Goal: Check status

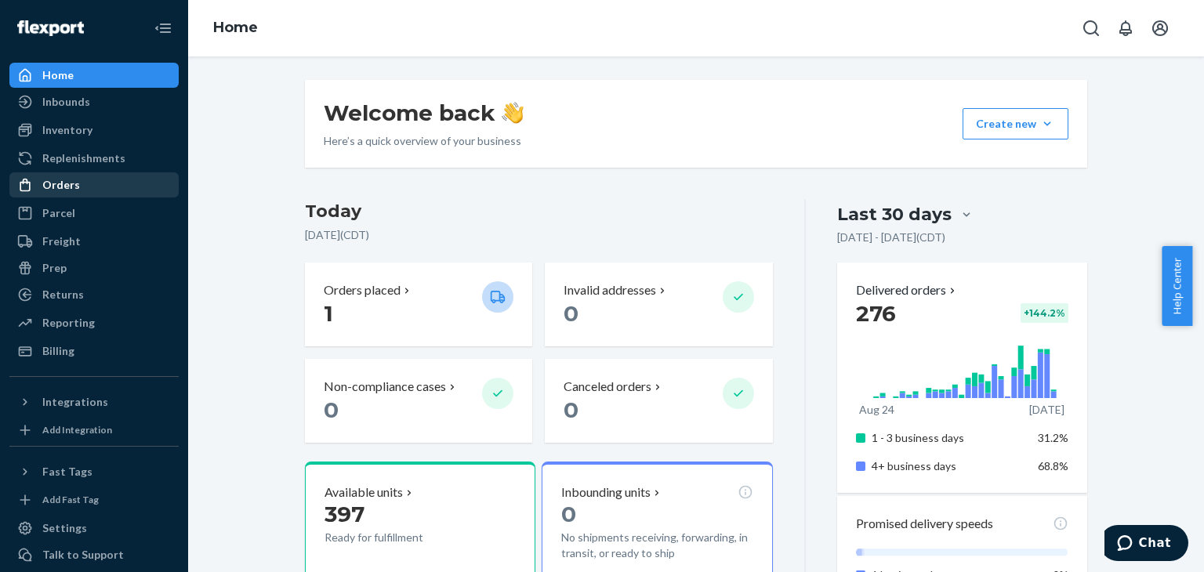
click at [78, 189] on div "Orders" at bounding box center [94, 185] width 166 height 22
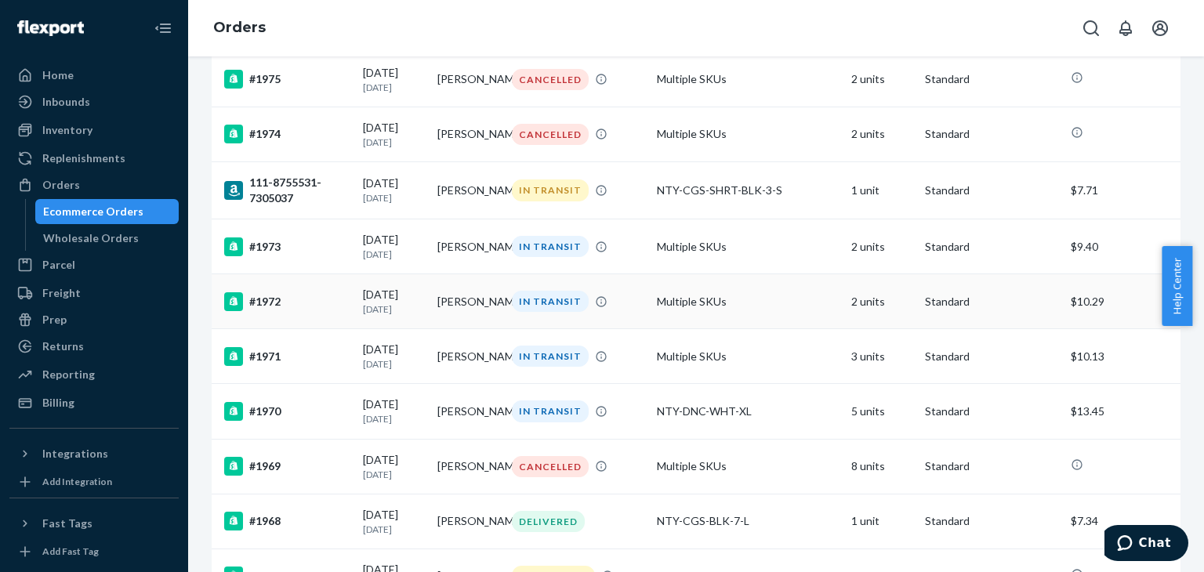
scroll to position [1154, 0]
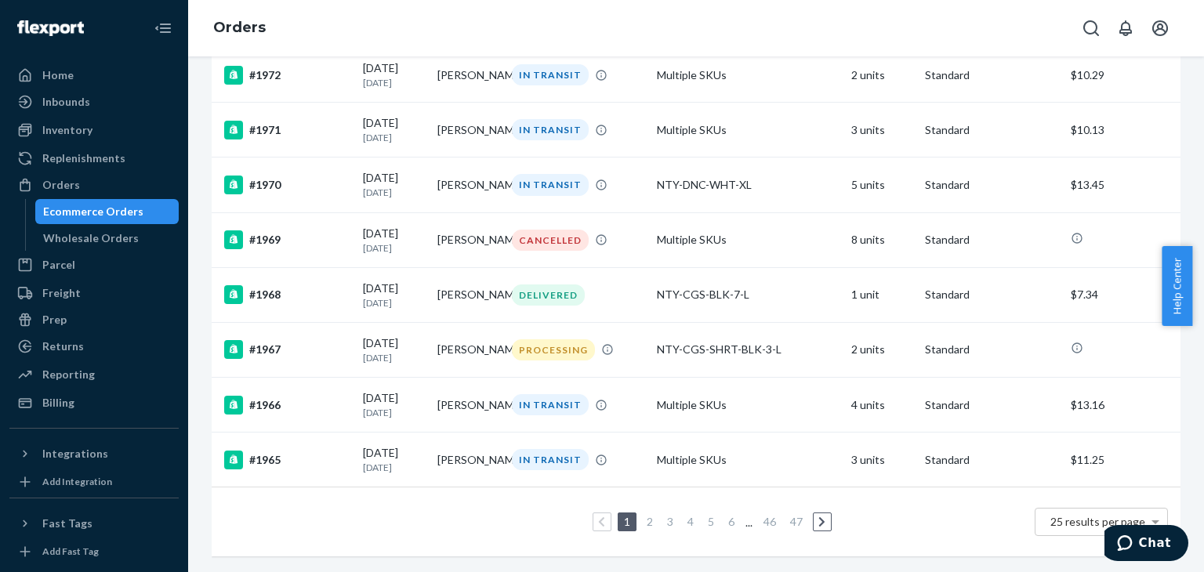
click at [819, 517] on icon at bounding box center [821, 521] width 5 height 9
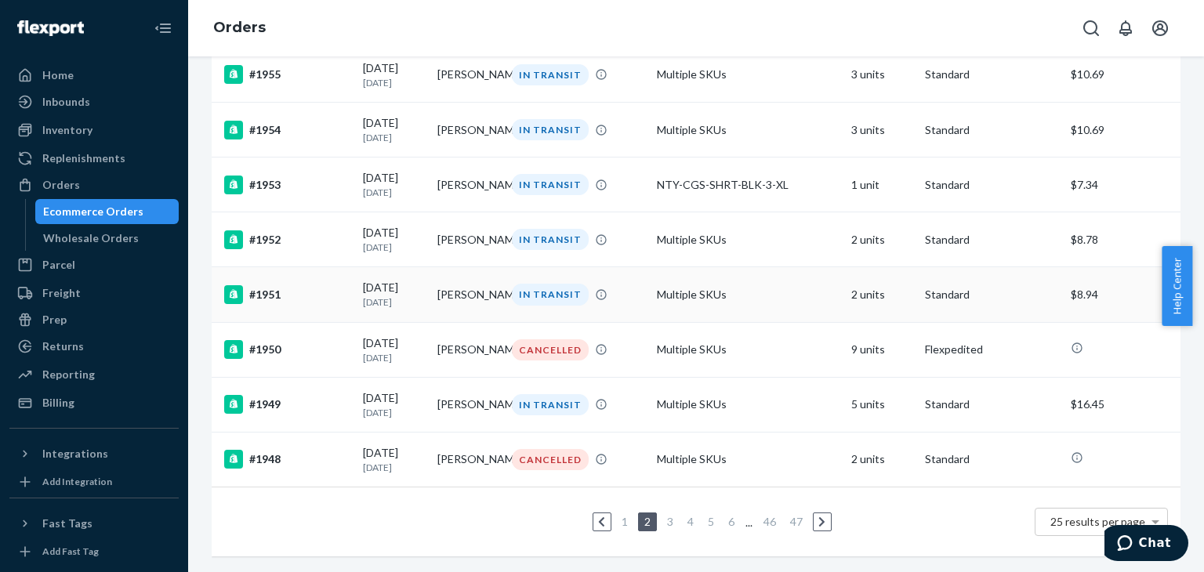
scroll to position [1153, 0]
click at [815, 516] on link at bounding box center [822, 522] width 17 height 19
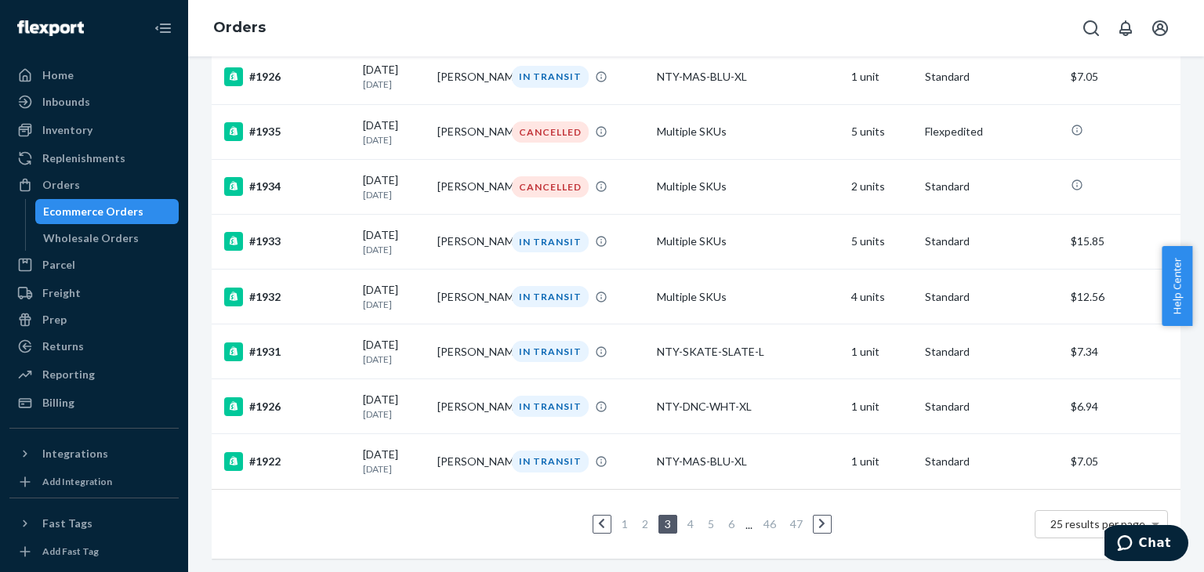
scroll to position [1154, 0]
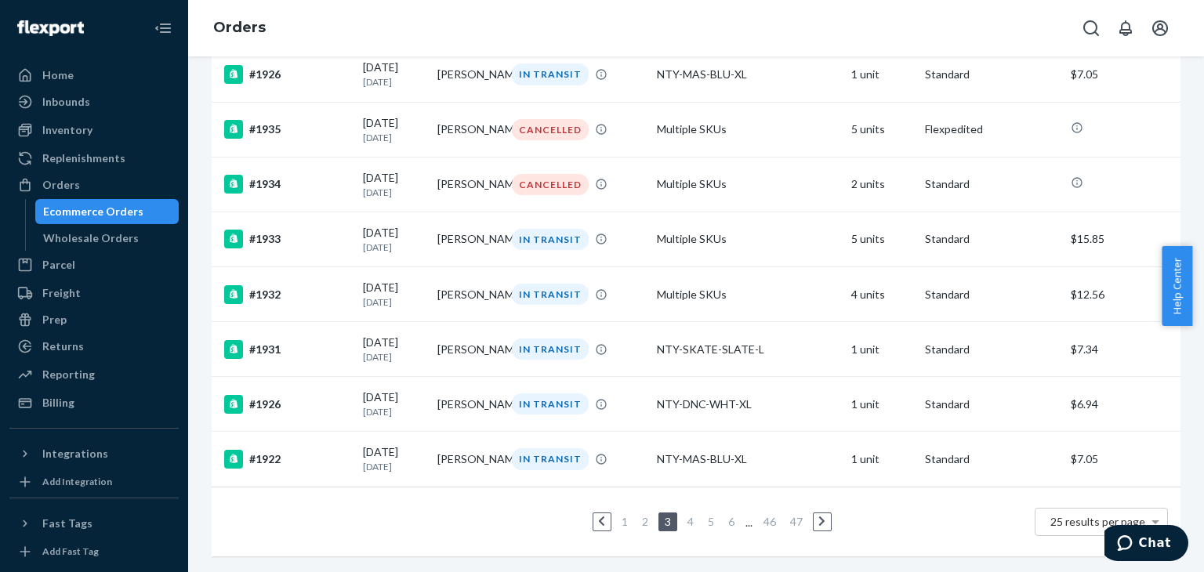
click at [819, 517] on icon at bounding box center [821, 521] width 5 height 9
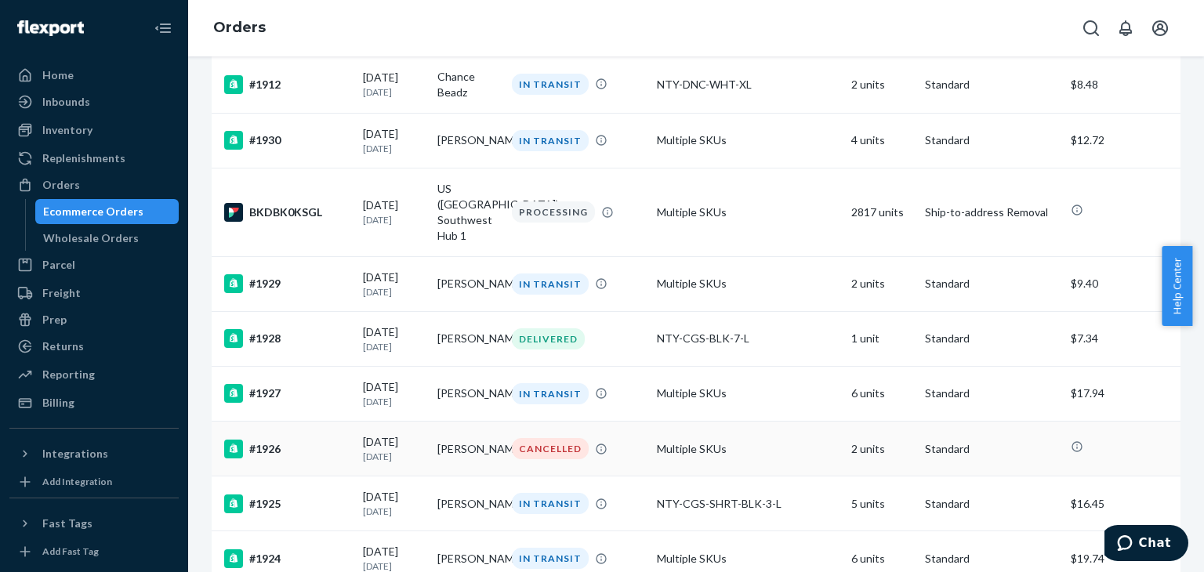
scroll to position [157, 0]
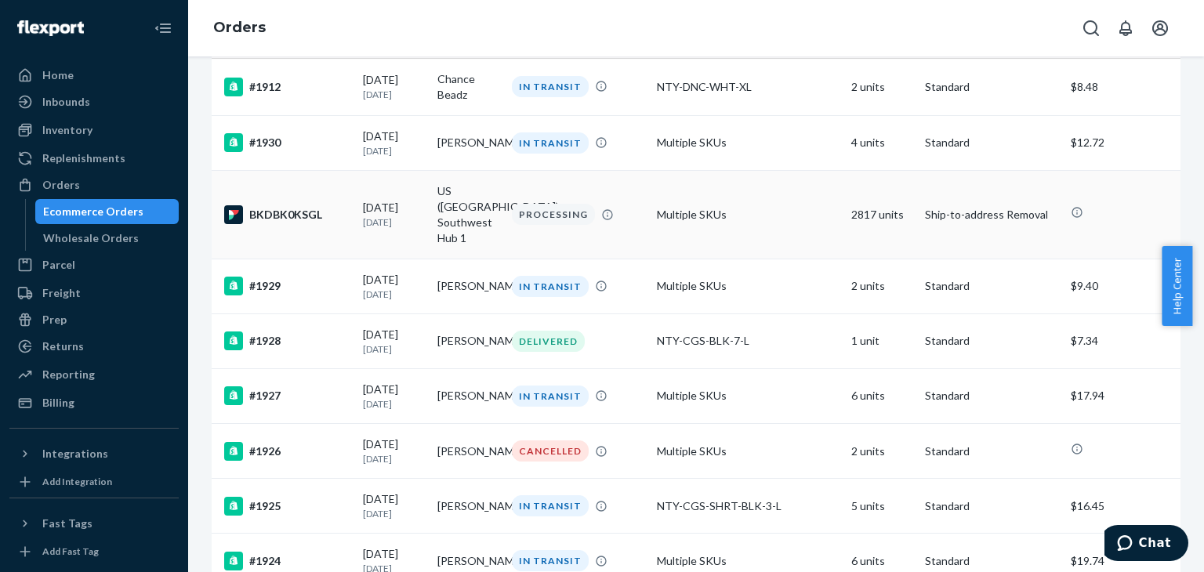
click at [281, 205] on div "BKDBK0KSGL" at bounding box center [287, 214] width 126 height 19
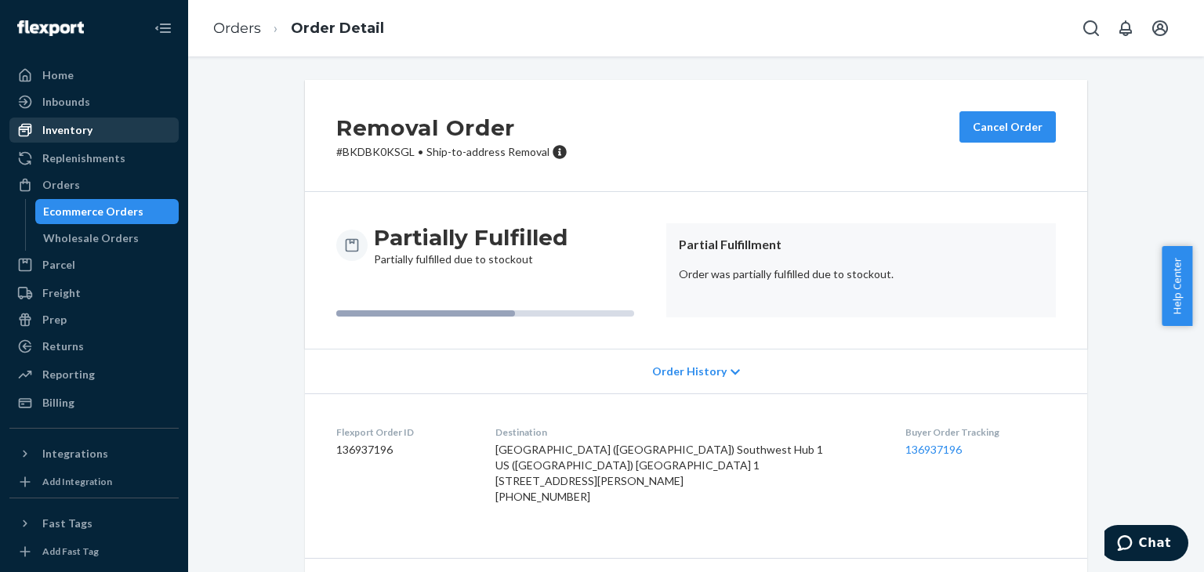
click at [54, 121] on div "Inventory" at bounding box center [94, 130] width 166 height 22
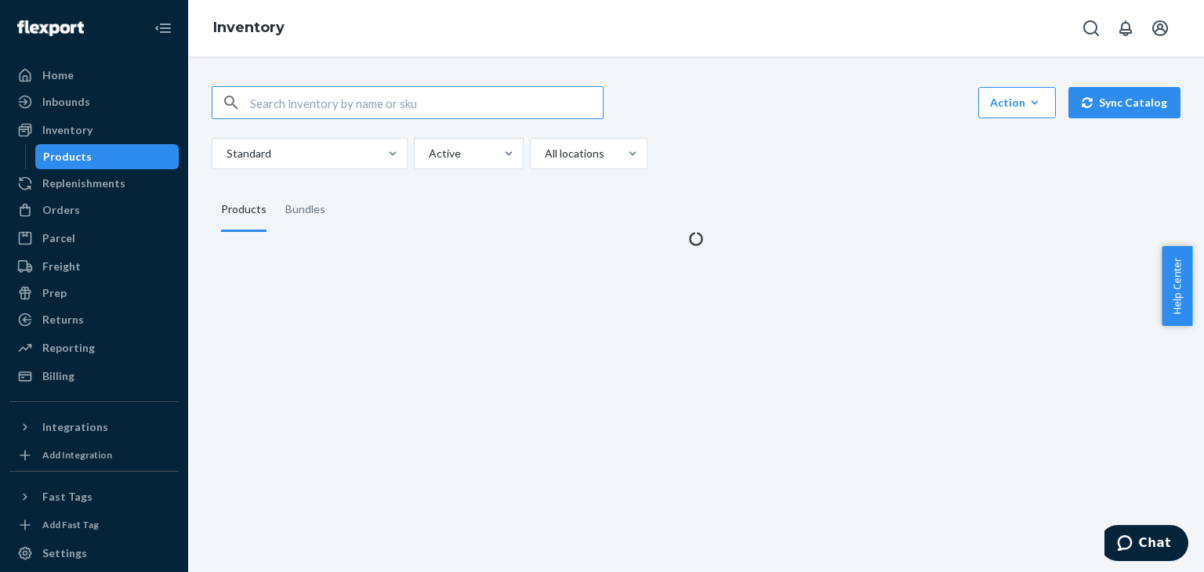
click at [394, 109] on input "text" at bounding box center [426, 102] width 353 height 31
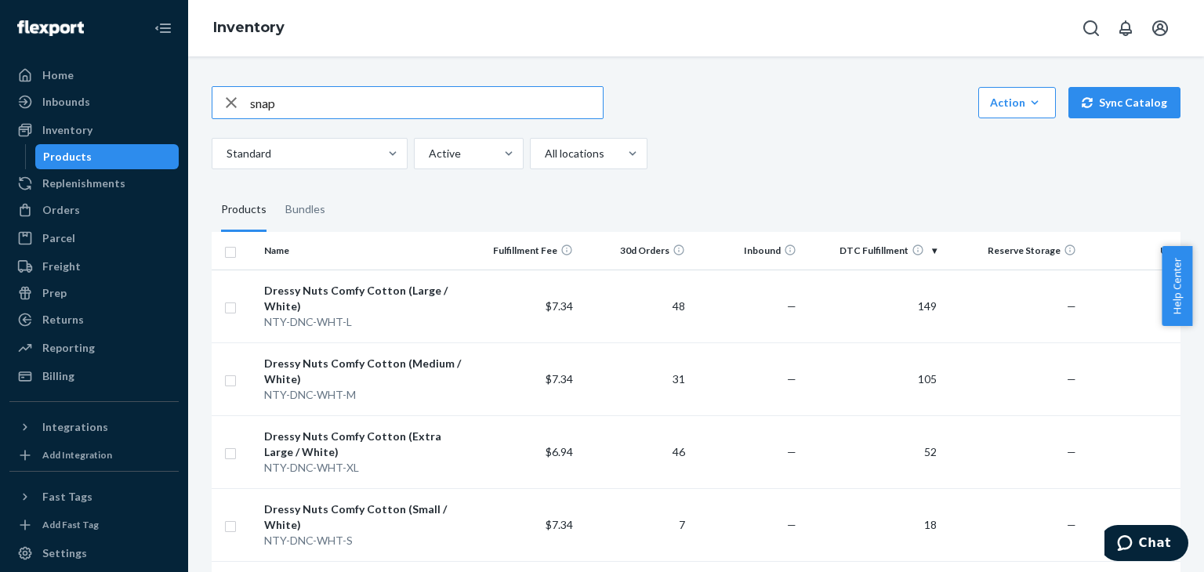
type input "snap"
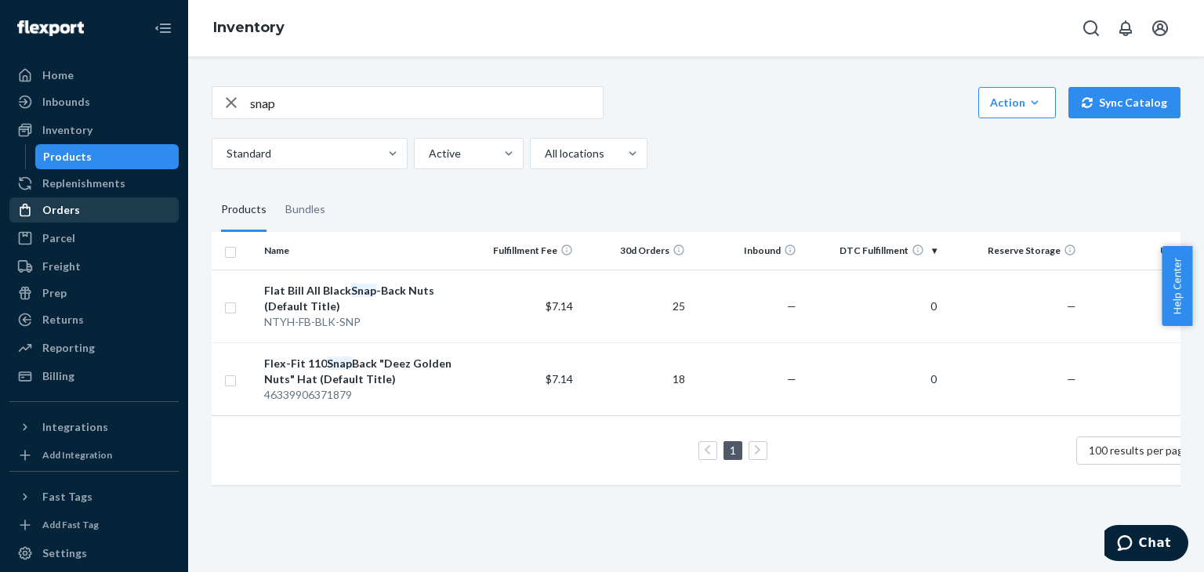
click at [55, 211] on div "Orders" at bounding box center [61, 210] width 38 height 16
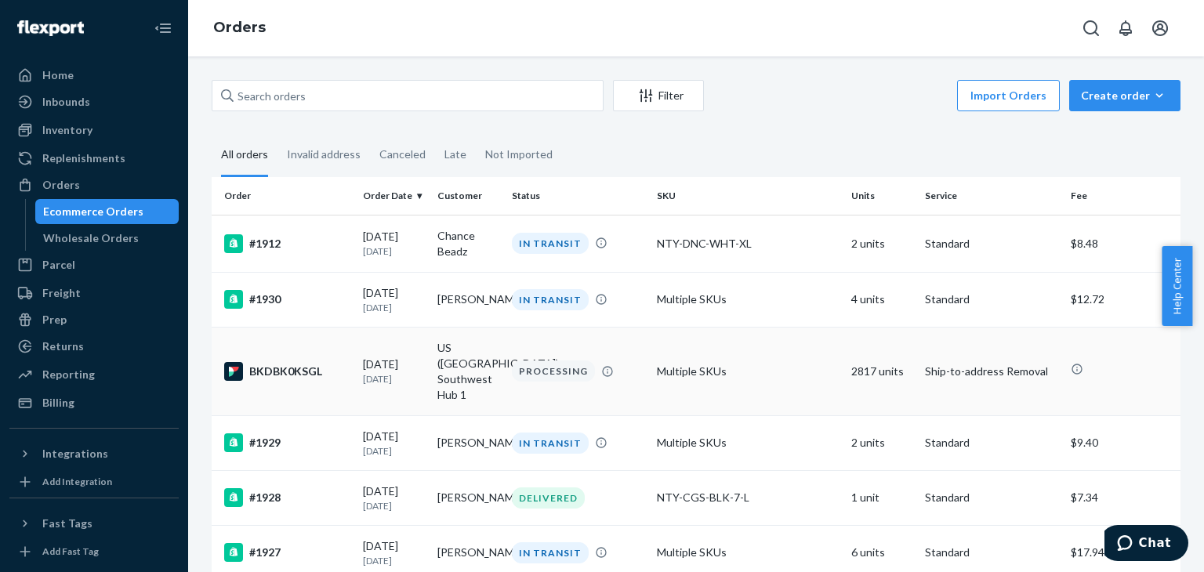
click at [283, 362] on div "BKDBK0KSGL" at bounding box center [287, 371] width 126 height 19
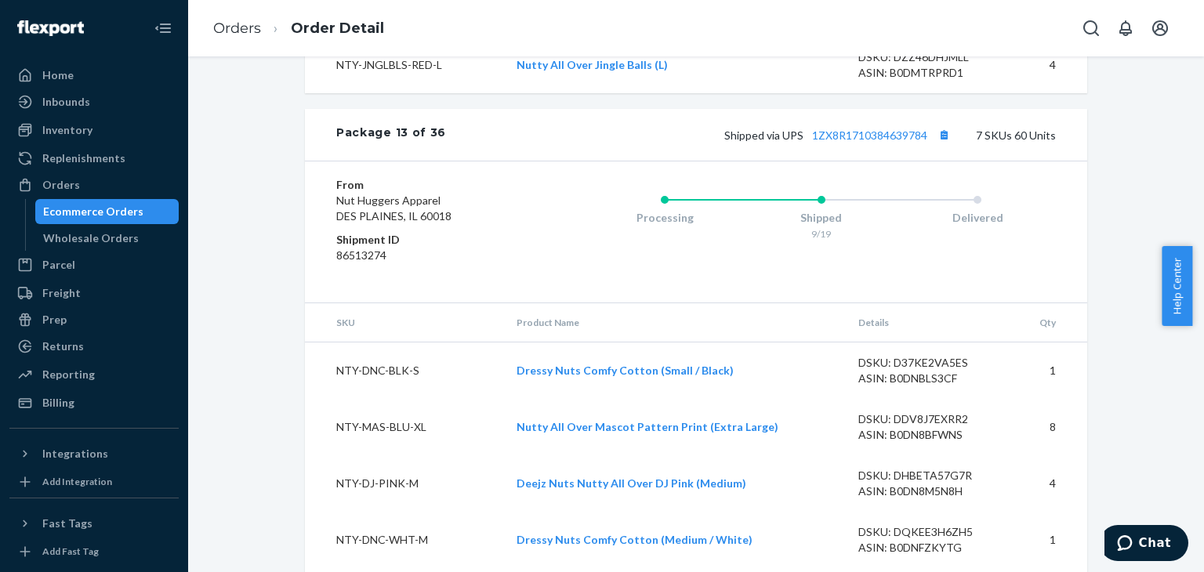
scroll to position [11683, 0]
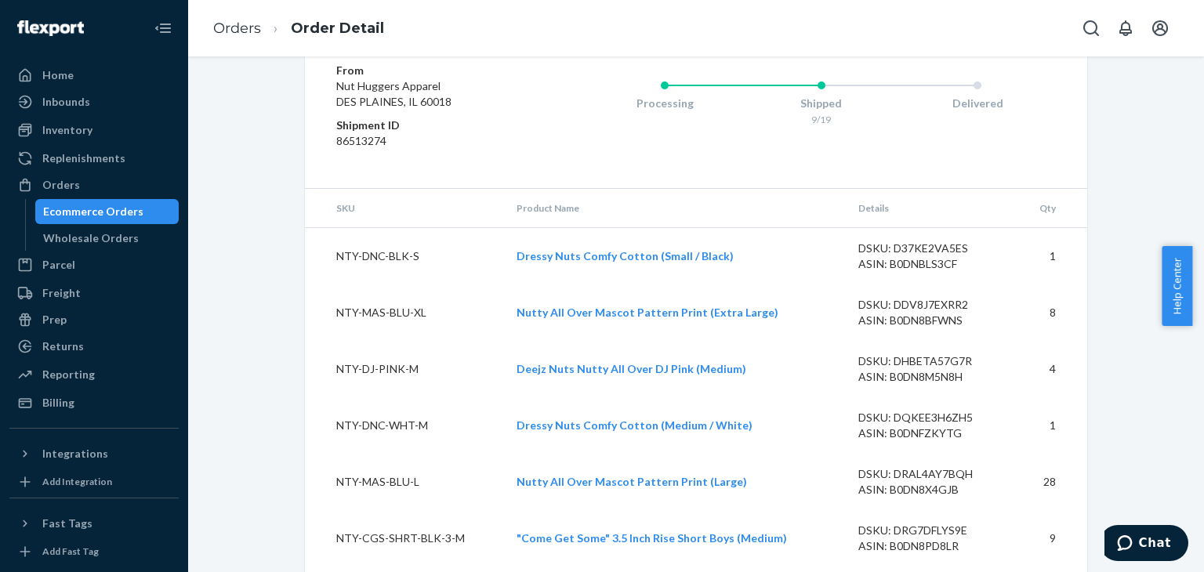
drag, startPoint x: 1201, startPoint y: 289, endPoint x: 1202, endPoint y: 51, distance: 238.4
click at [1204, 51] on body "Home Inbounds Shipping Plans Problems Inventory Products Replenishments Orders …" at bounding box center [602, 286] width 1204 height 572
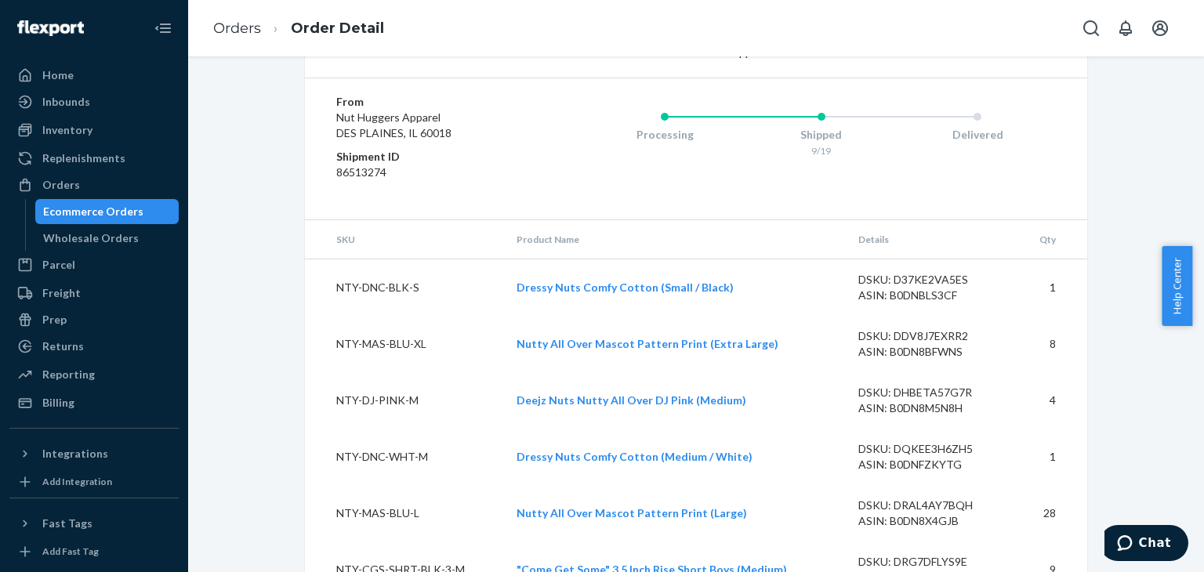
drag, startPoint x: 1200, startPoint y: 304, endPoint x: 1192, endPoint y: 178, distance: 126.5
click at [1192, 178] on body "Home Inbounds Shipping Plans Problems Inventory Products Replenishments Orders …" at bounding box center [602, 286] width 1204 height 572
drag, startPoint x: 1198, startPoint y: 305, endPoint x: 1200, endPoint y: 183, distance: 121.5
click at [1200, 183] on body "Home Inbounds Shipping Plans Problems Inventory Products Replenishments Orders …" at bounding box center [602, 286] width 1204 height 572
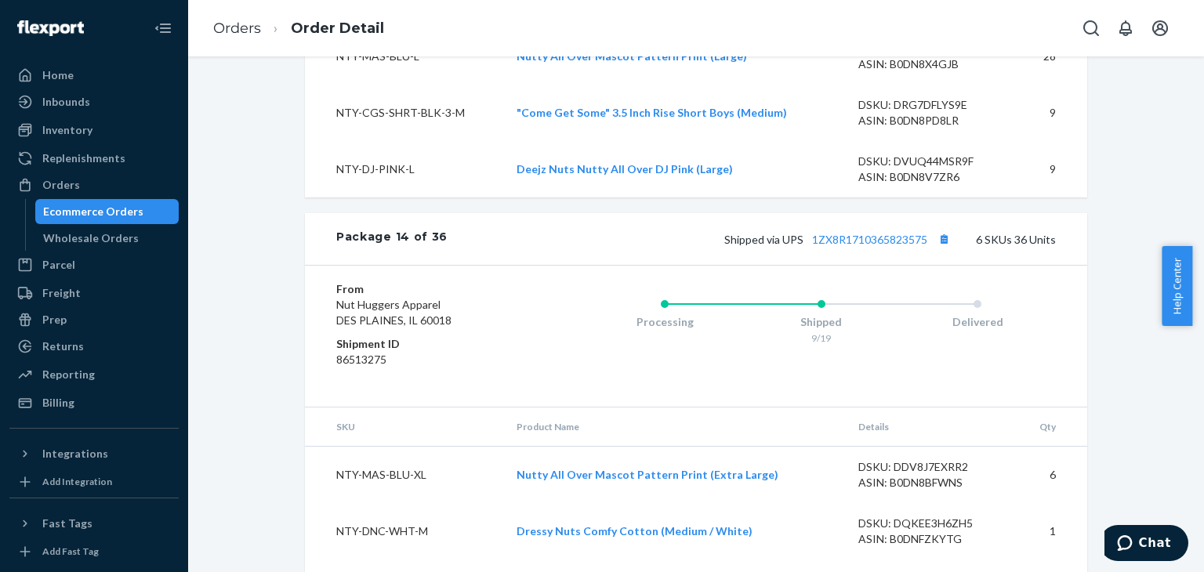
scroll to position [12075, 0]
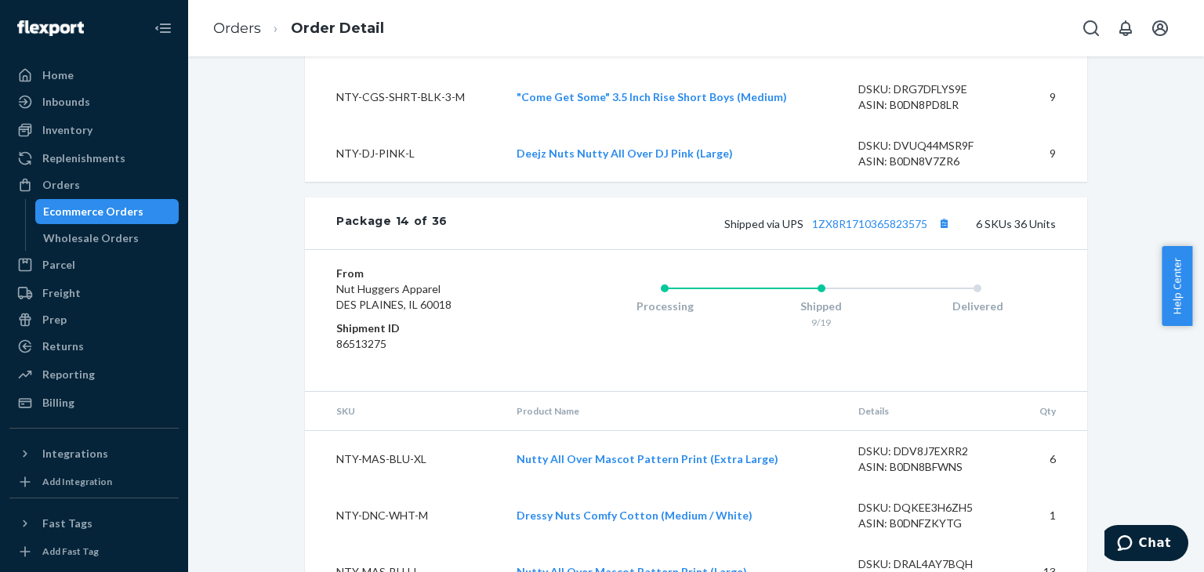
click at [1056, 249] on div "From Nut Huggers Apparel DES PLAINES, IL 60018 Shipment ID 86513275 Processing …" at bounding box center [696, 320] width 783 height 142
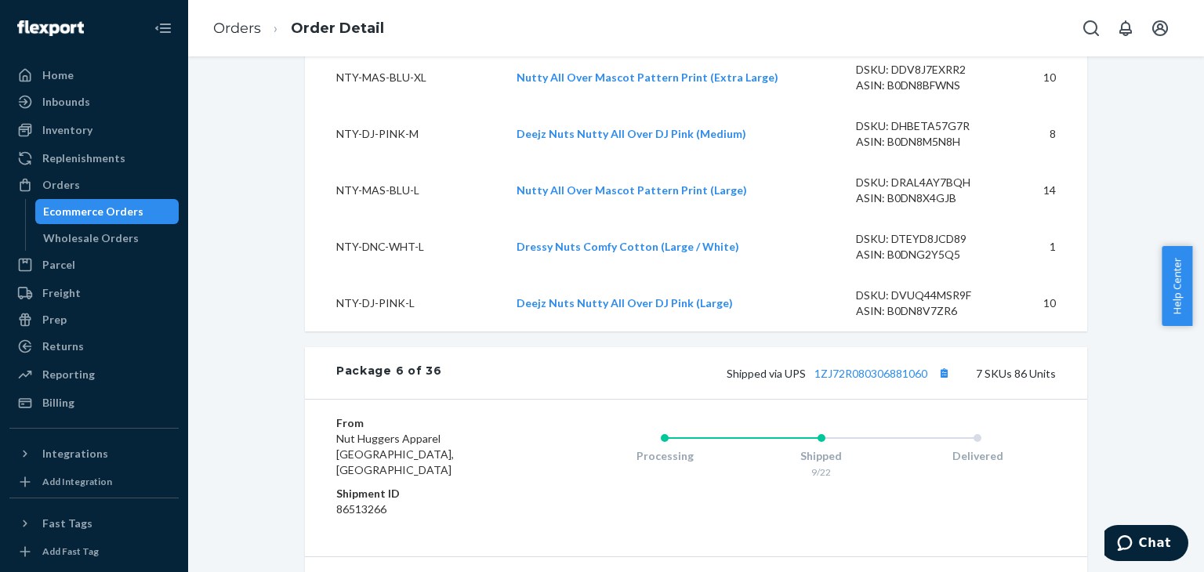
scroll to position [5410, 0]
